Goal: Find specific page/section: Find specific page/section

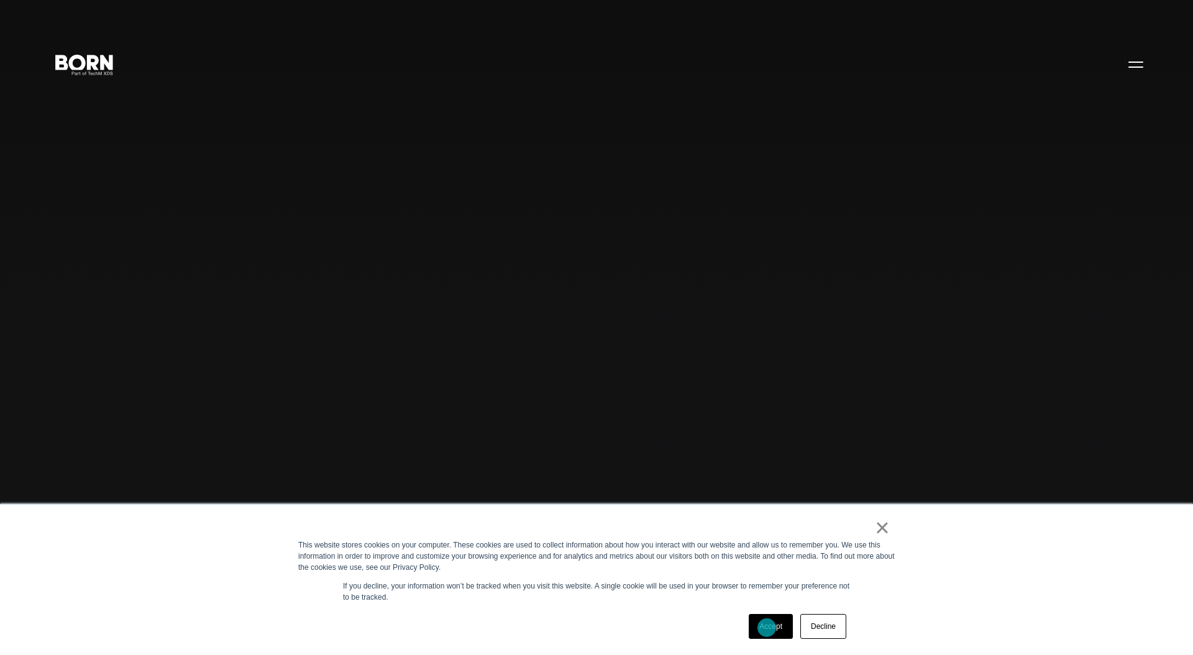
click at [767, 627] on link "Accept" at bounding box center [771, 626] width 44 height 25
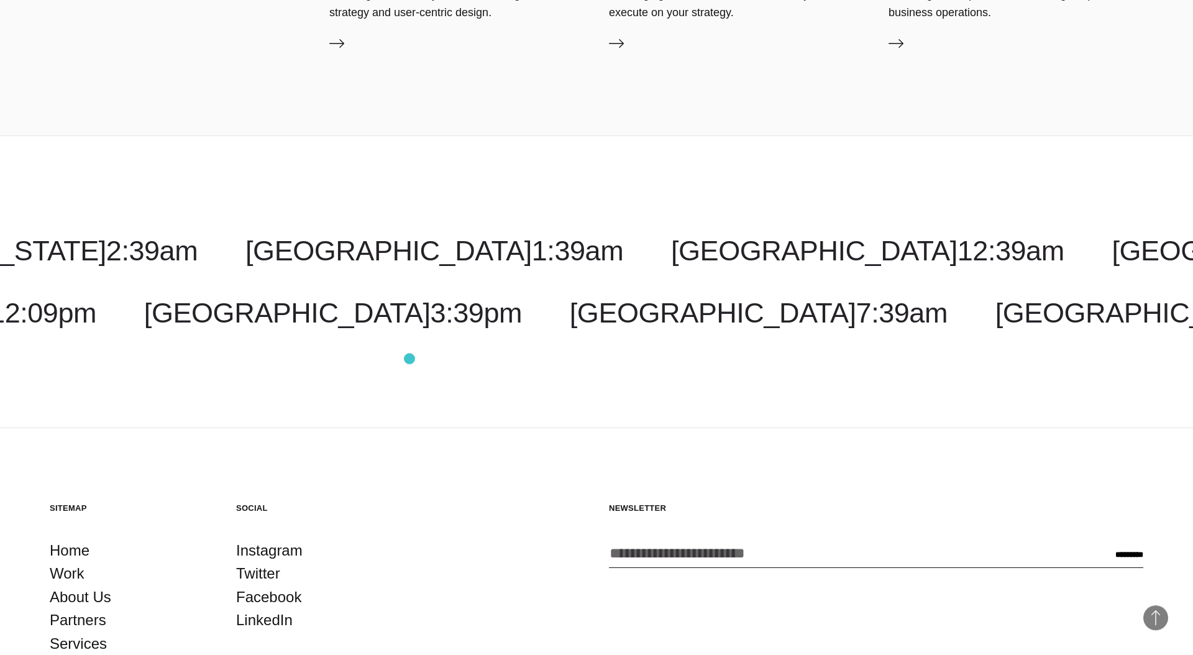
scroll to position [4361, 0]
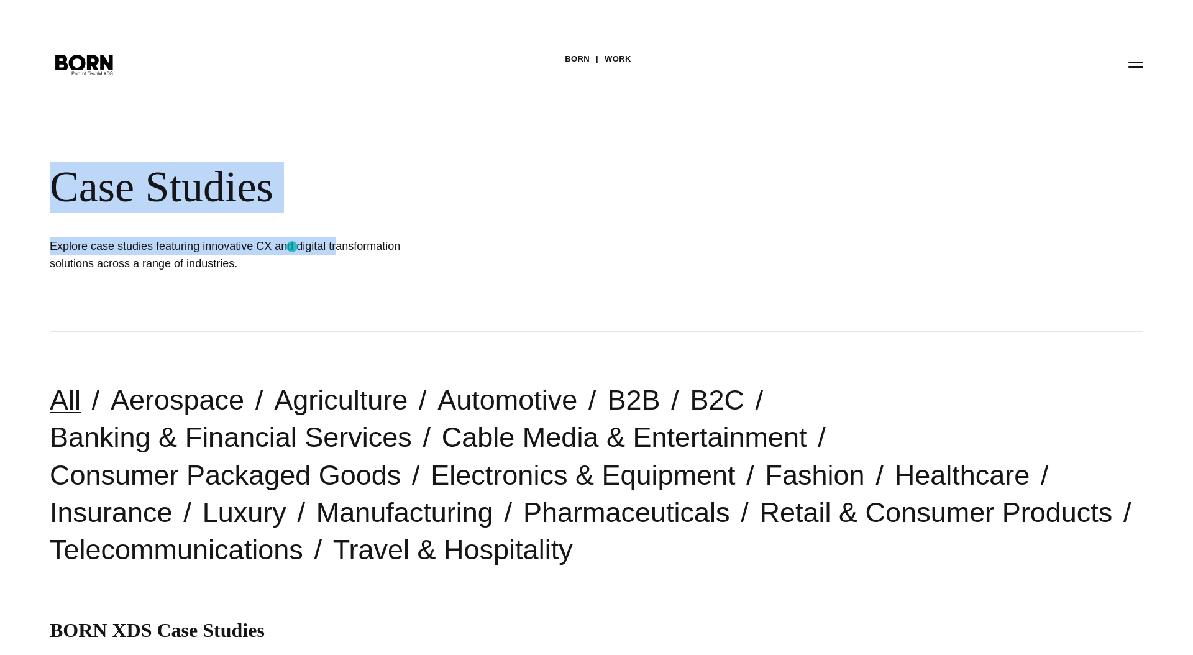
drag, startPoint x: 13, startPoint y: 189, endPoint x: 292, endPoint y: 247, distance: 284.8
click at [292, 247] on div "BORN Work Case Studies Explore case studies featuring innovative CX and digital…" at bounding box center [596, 166] width 1193 height 332
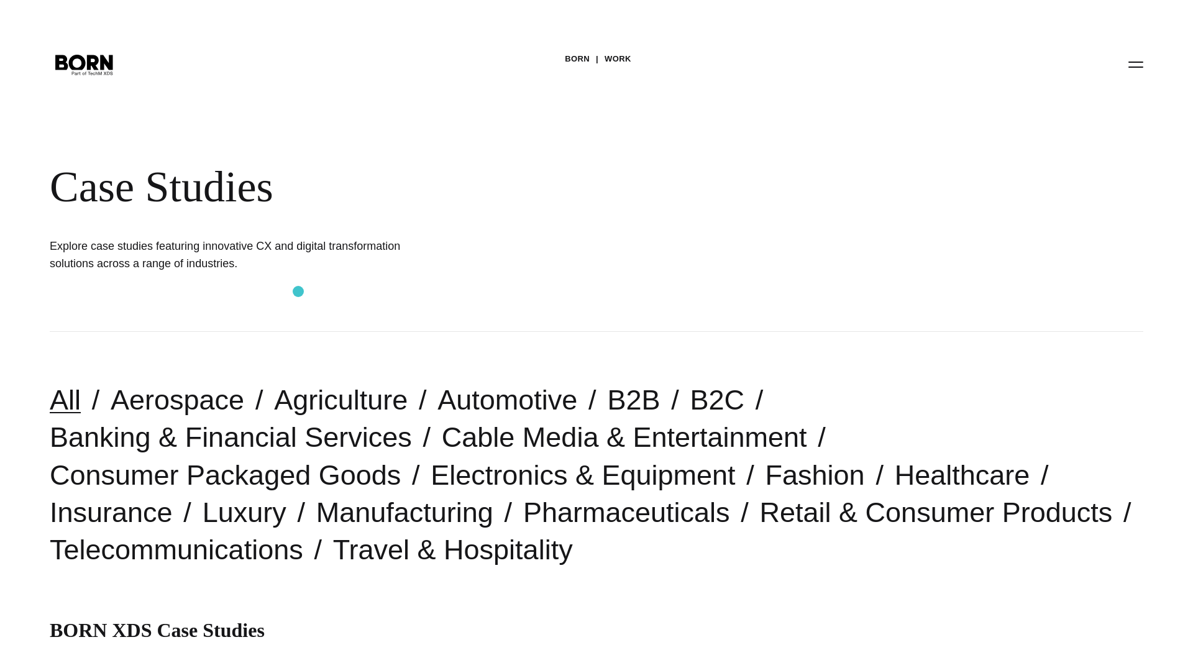
click at [298, 291] on div "BORN Work Case Studies Explore case studies featuring innovative CX and digital…" at bounding box center [596, 166] width 1193 height 332
click at [542, 475] on link "Electronics & Equipment" at bounding box center [582, 475] width 304 height 32
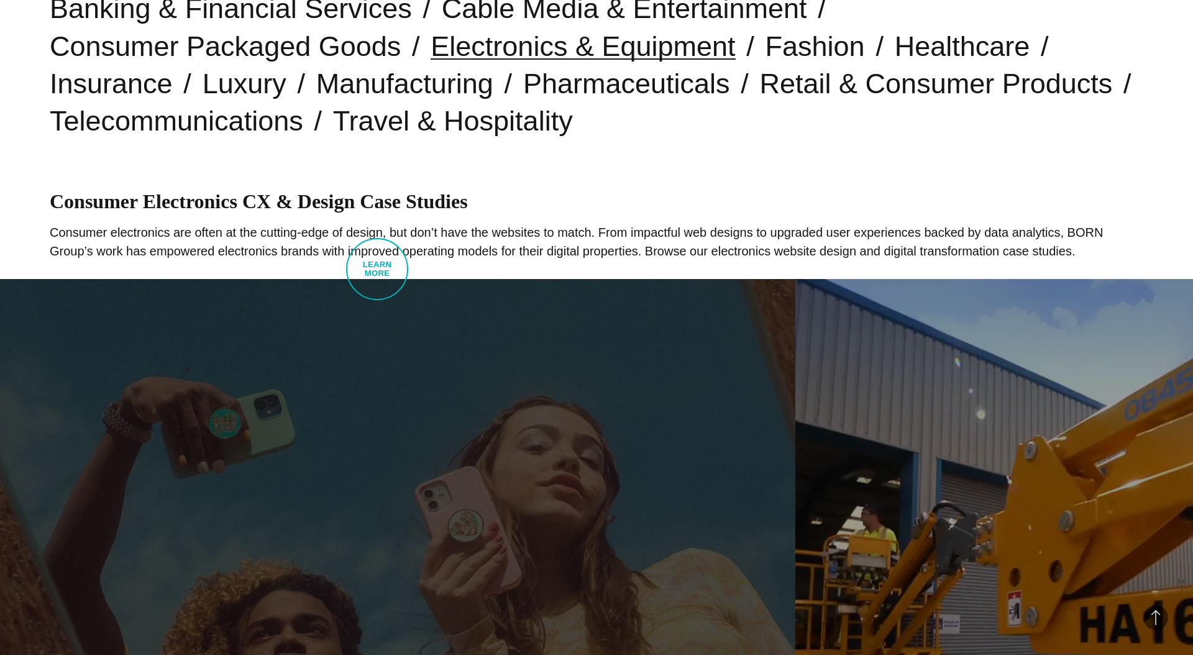
scroll to position [343, 0]
